Goal: Check status

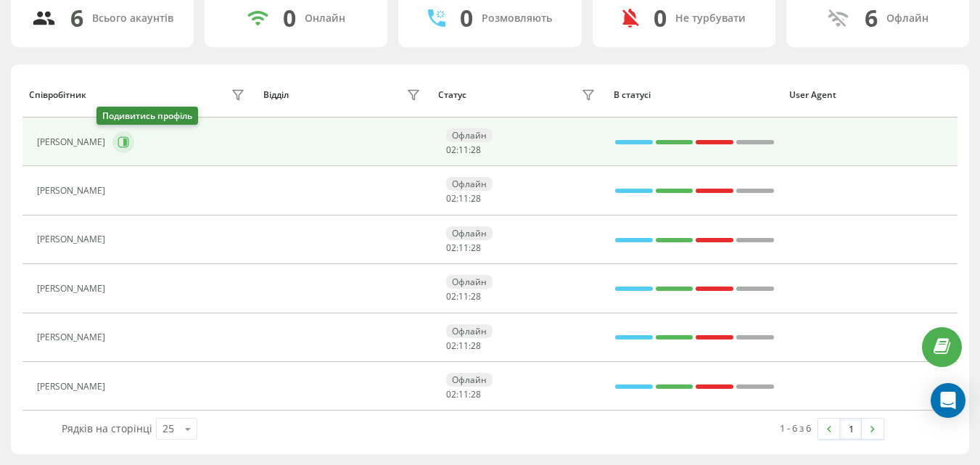
click at [118, 140] on icon at bounding box center [124, 142] width 12 height 12
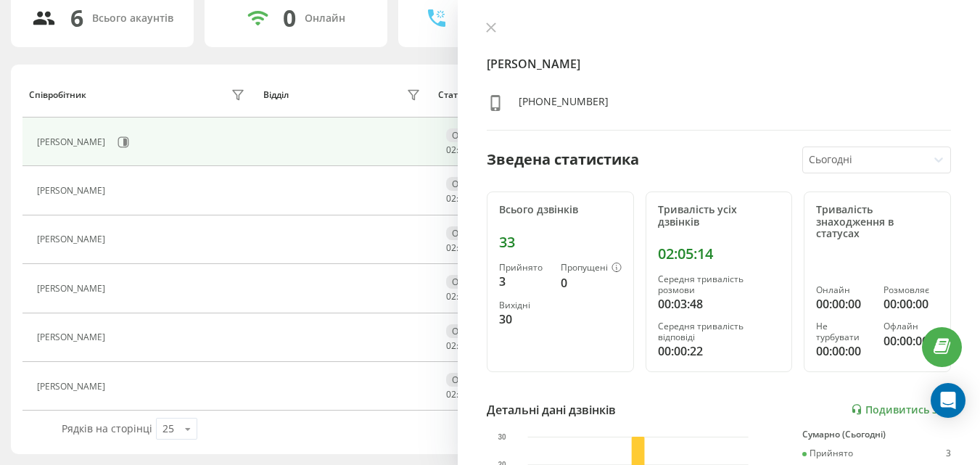
click at [391, 127] on td at bounding box center [344, 142] width 176 height 49
click at [485, 30] on button at bounding box center [491, 29] width 19 height 14
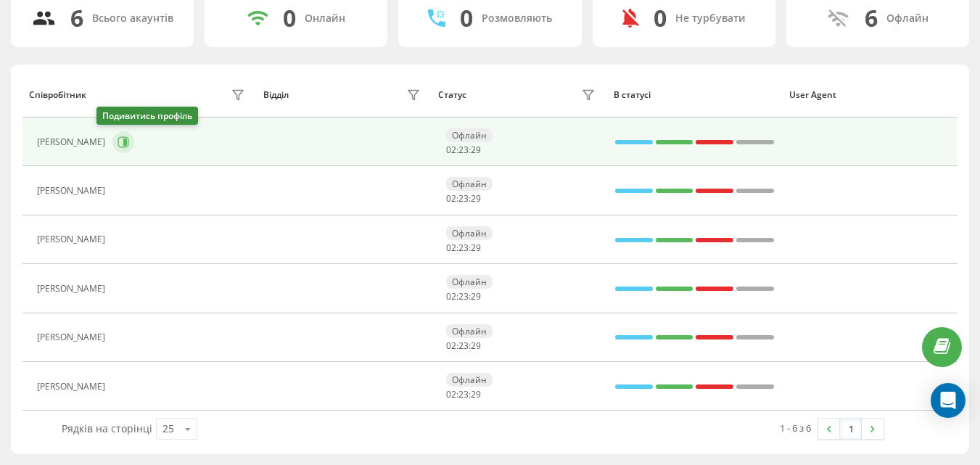
click at [118, 141] on icon at bounding box center [123, 141] width 11 height 11
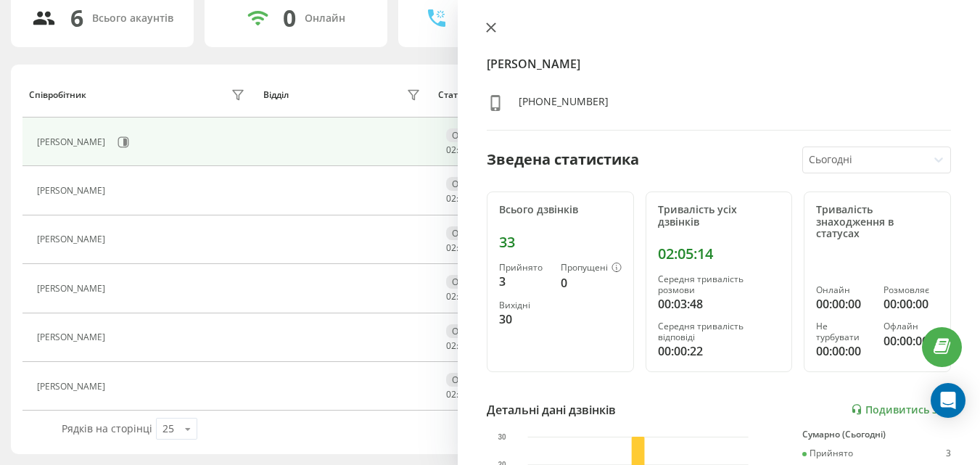
click at [487, 36] on button at bounding box center [491, 29] width 19 height 14
